Goal: Use online tool/utility: Use online tool/utility

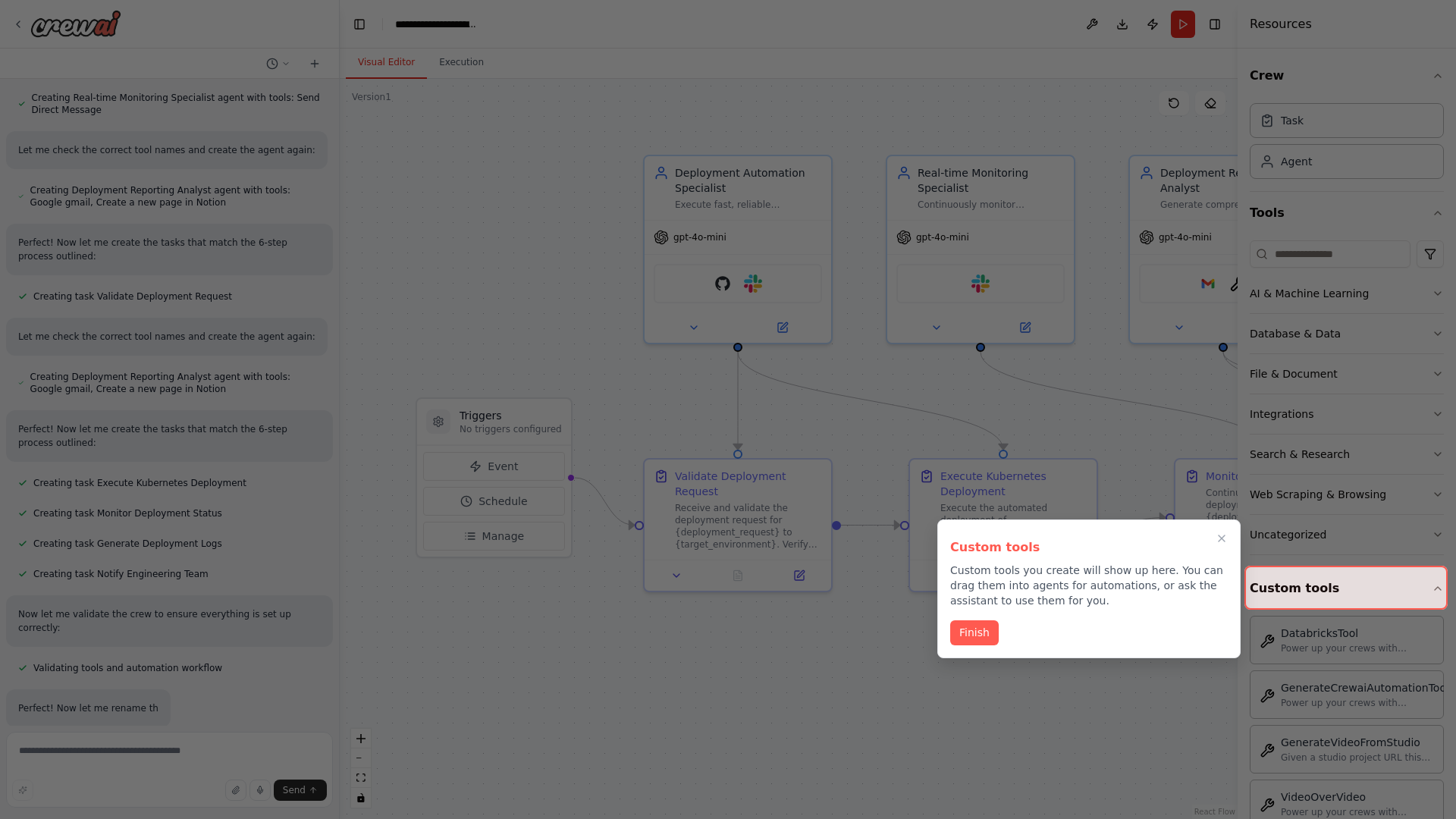
scroll to position [1259, 0]
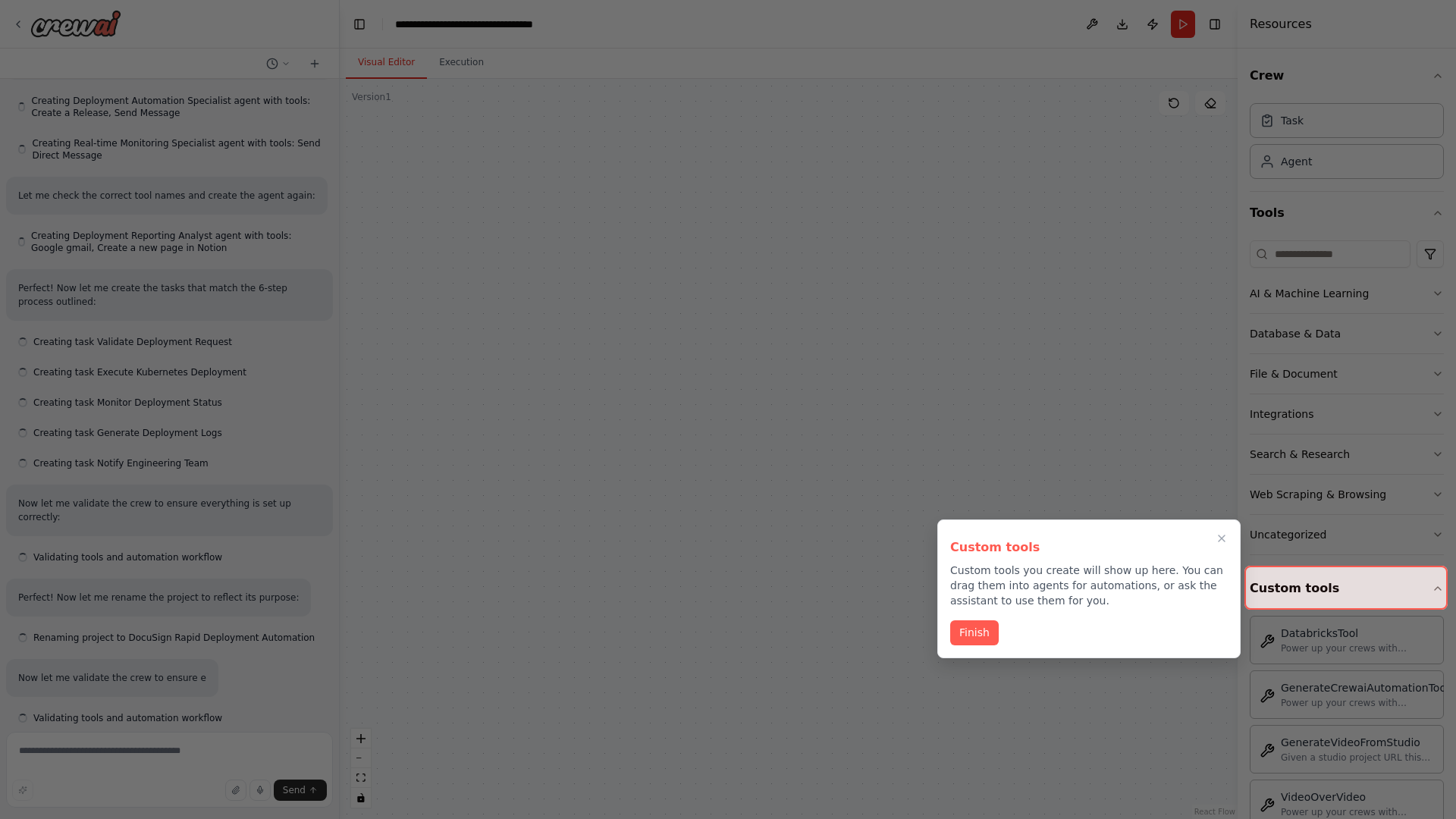
scroll to position [1206, 0]
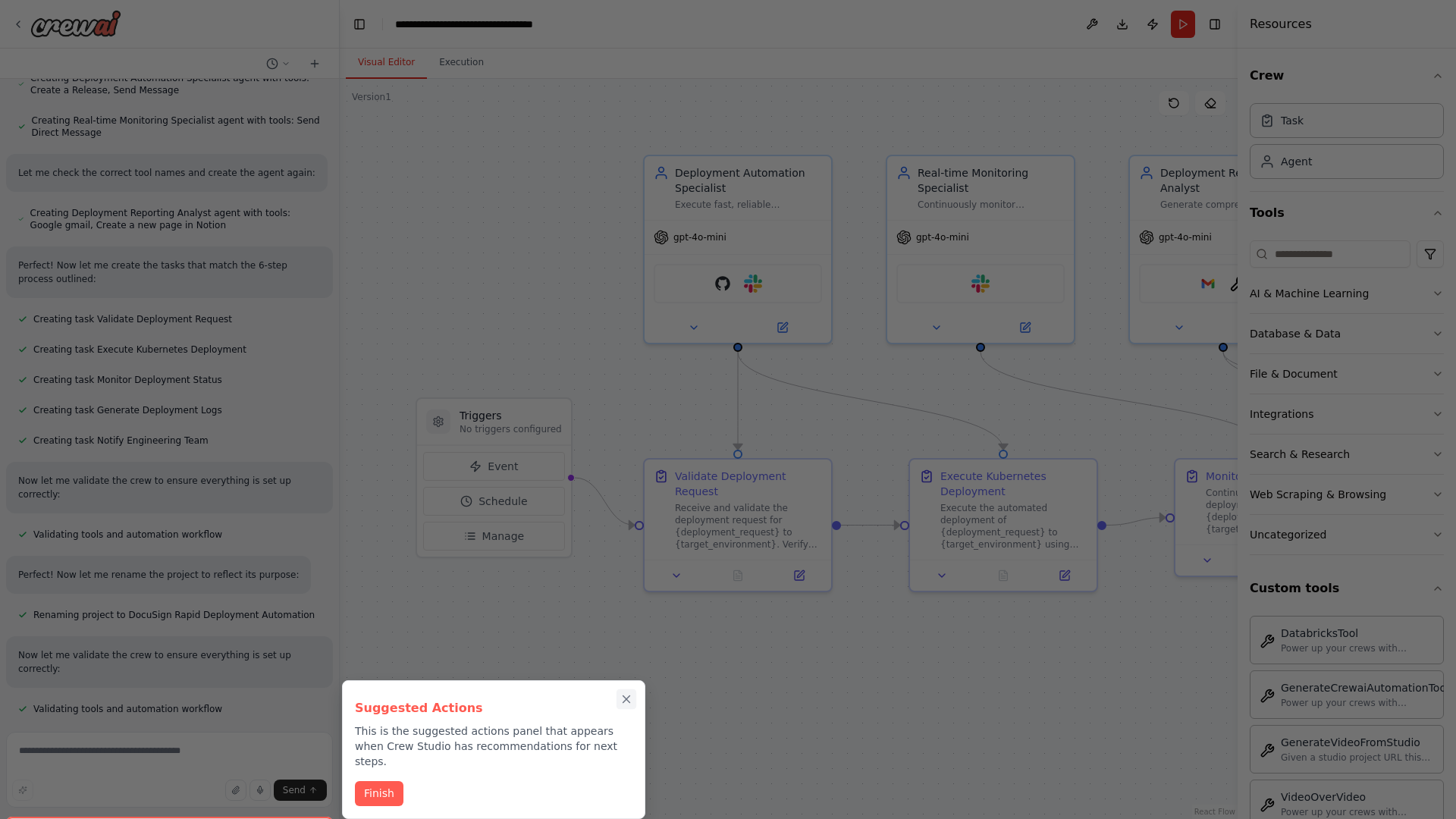
click at [626, 699] on icon "Close walkthrough" at bounding box center [627, 699] width 7 height 7
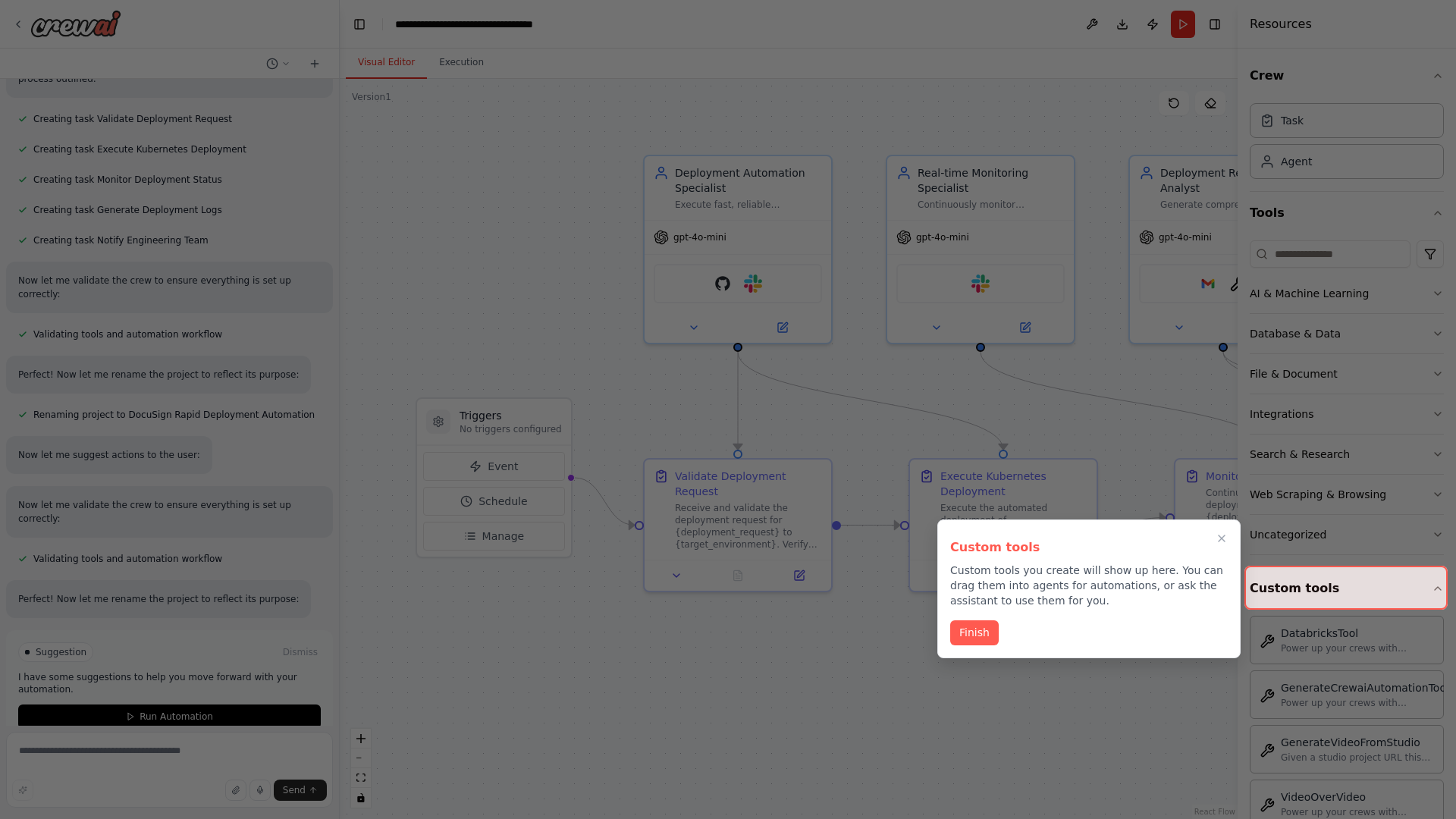
scroll to position [1420, 0]
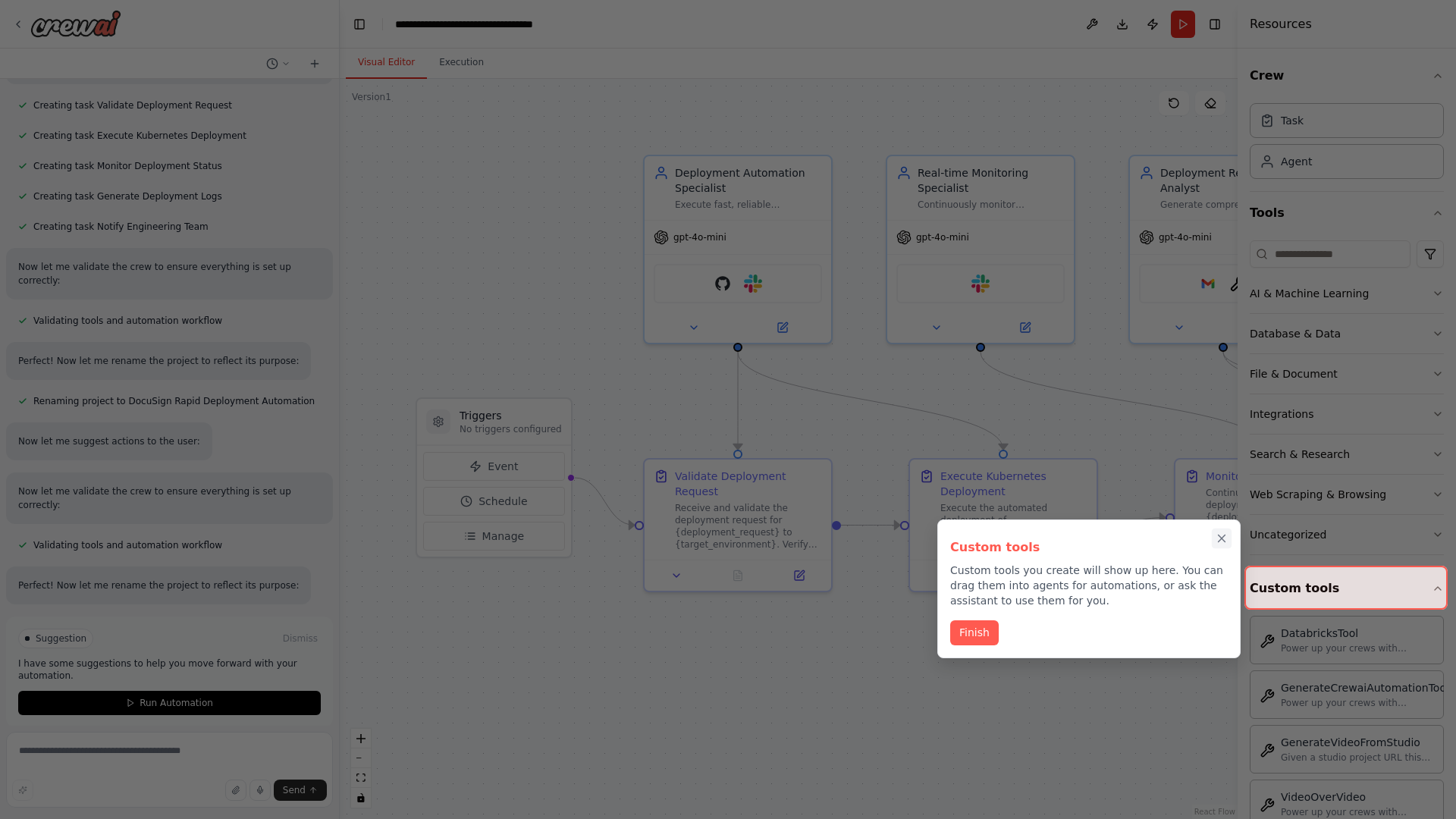
click at [1222, 538] on icon "Close walkthrough" at bounding box center [1222, 539] width 7 height 7
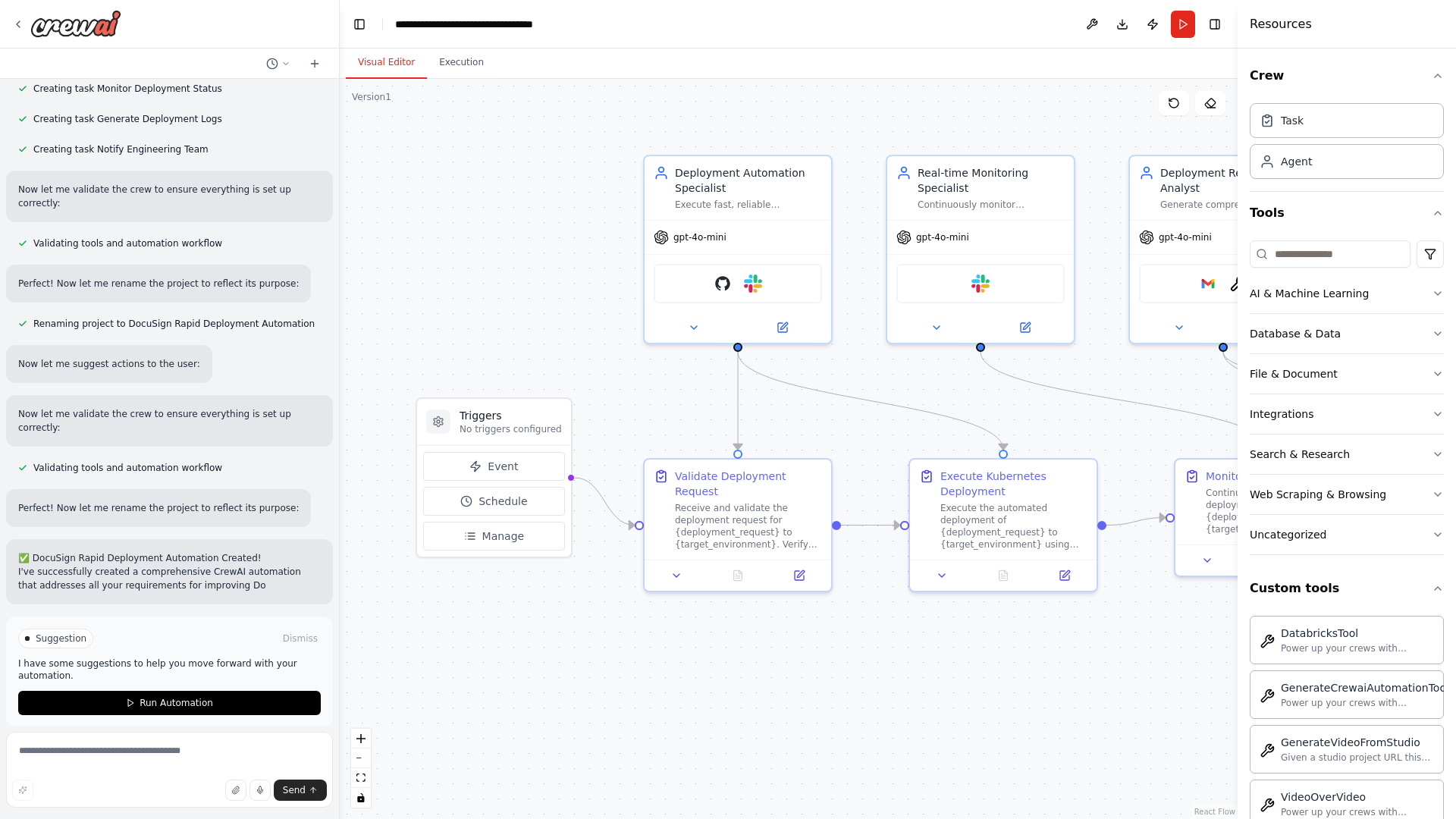
scroll to position [0, 0]
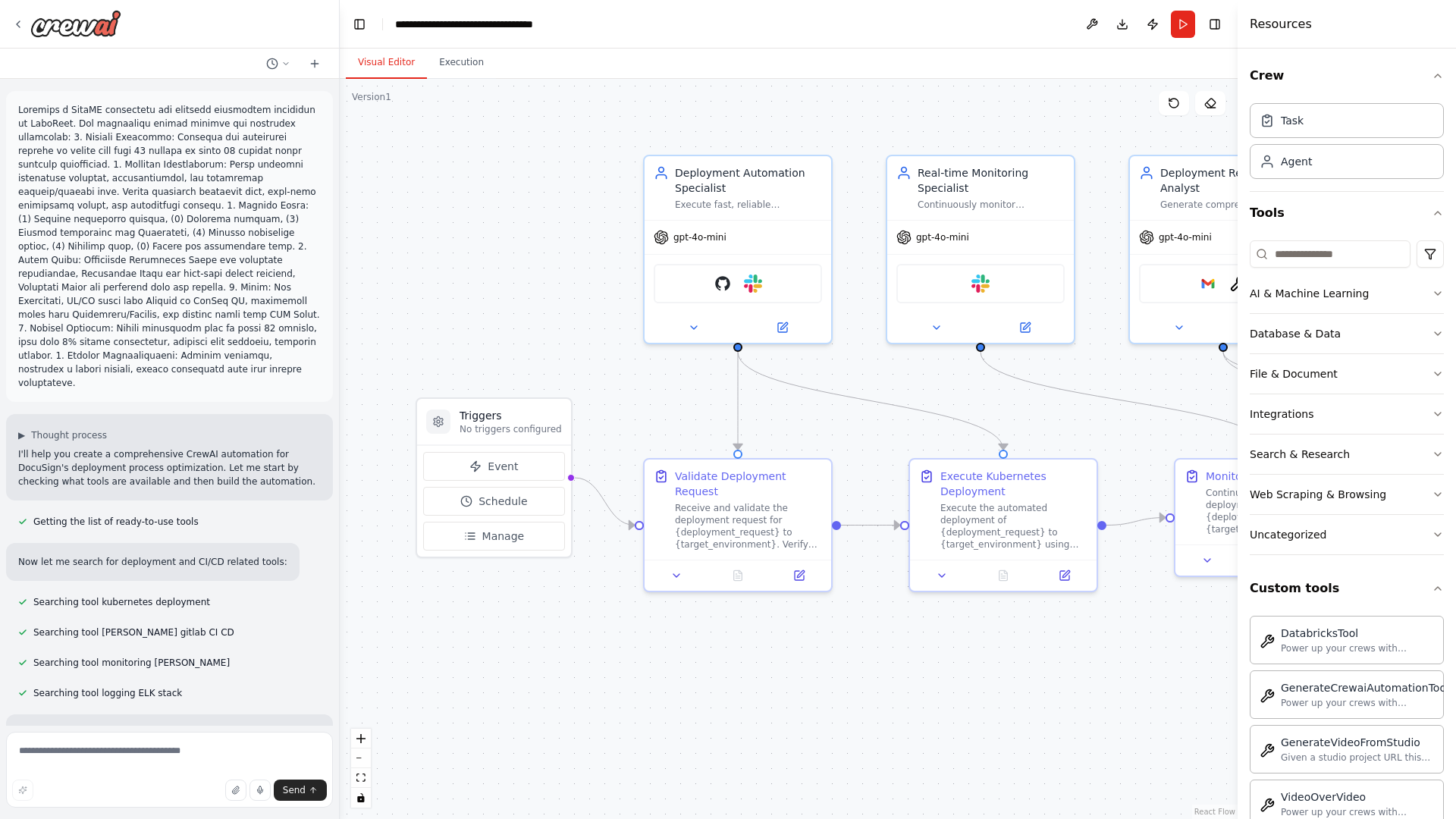
click at [21, 106] on p at bounding box center [170, 247] width 303 height 287
click at [447, 167] on div ".deletable-edge-delete-btn { width: 20px; height: 20px; border: 0px solid #ffff…" at bounding box center [789, 449] width 898 height 740
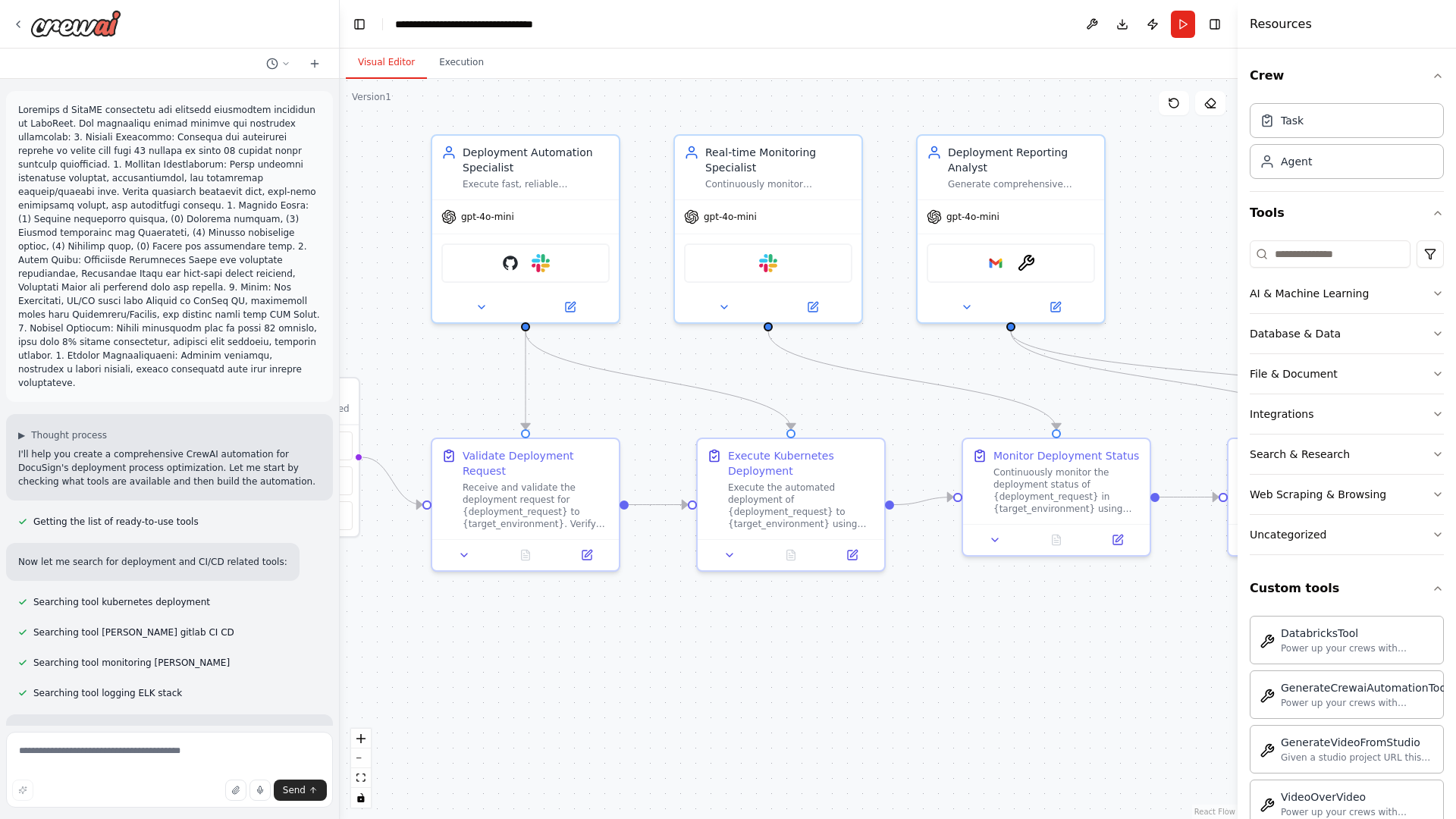
drag, startPoint x: 458, startPoint y: 357, endPoint x: 139, endPoint y: 327, distance: 320.4
click at [139, 327] on div "▶ Thought process I'll help you create a comprehensive CrewAI automation for Do…" at bounding box center [728, 410] width 1456 height 819
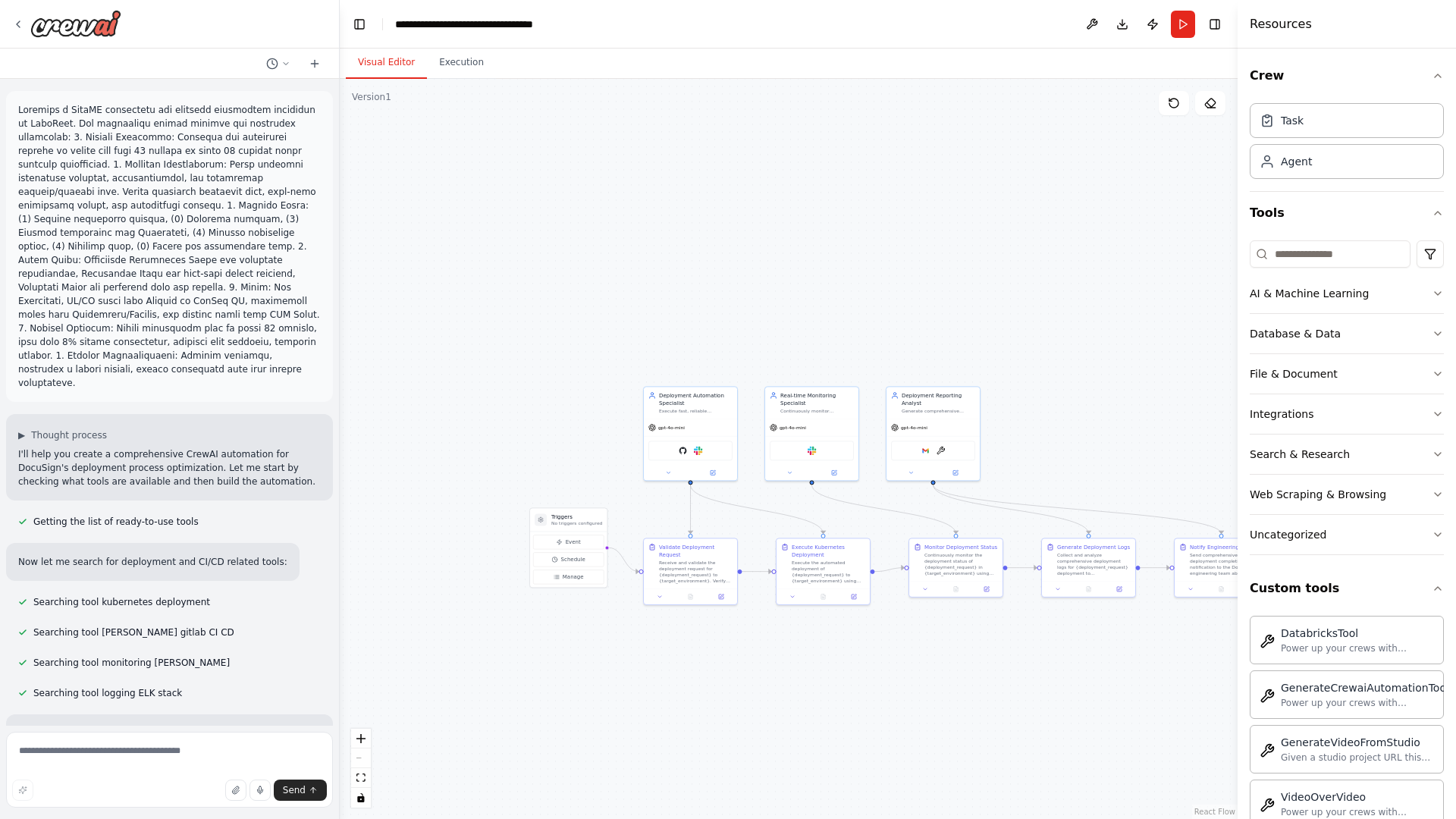
drag, startPoint x: 428, startPoint y: 263, endPoint x: 557, endPoint y: 282, distance: 130.4
click at [557, 282] on div ".deletable-edge-delete-btn { width: 20px; height: 20px; border: 0px solid #ffff…" at bounding box center [789, 449] width 898 height 740
